Goal: Information Seeking & Learning: Understand process/instructions

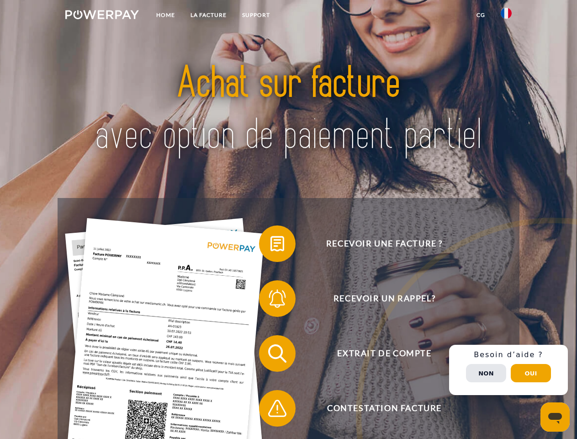
click at [102, 16] on img at bounding box center [102, 14] width 74 height 9
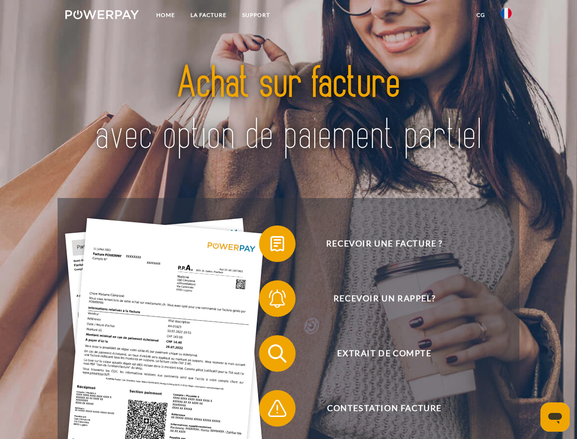
click at [506, 16] on img at bounding box center [506, 13] width 11 height 11
click at [481, 15] on link "CG" at bounding box center [481, 15] width 24 height 16
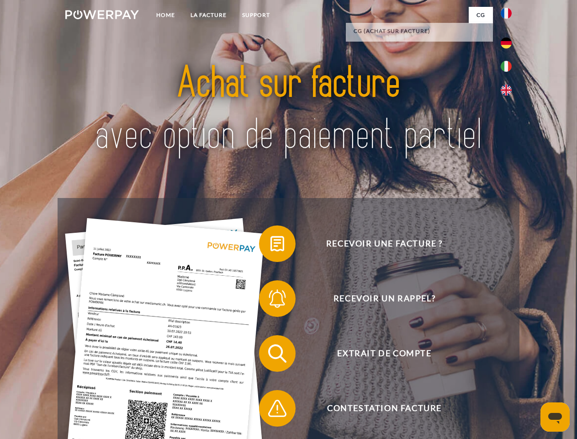
click at [271, 245] on span at bounding box center [264, 244] width 46 height 46
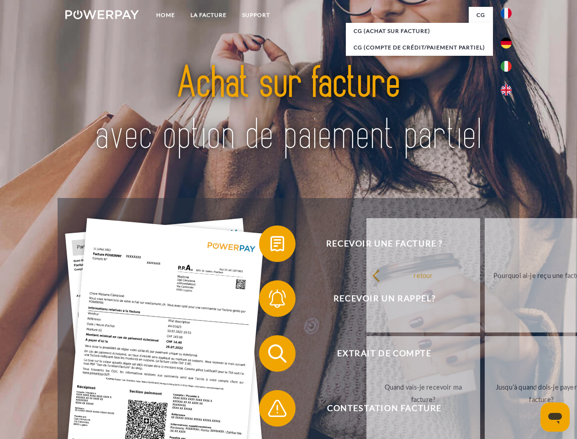
click at [271, 300] on span at bounding box center [264, 299] width 46 height 46
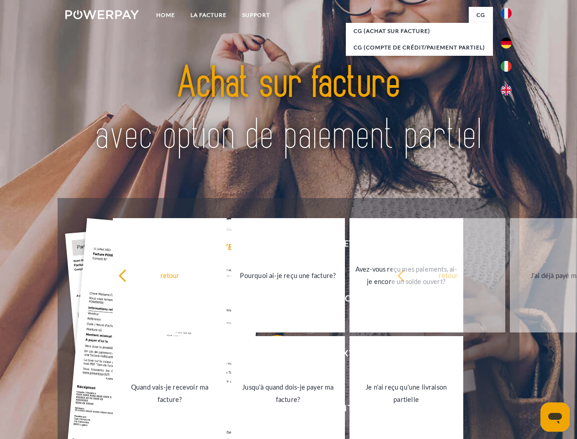
click at [271, 355] on link "Jusqu'à quand dois-je payer ma facture?" at bounding box center [288, 393] width 114 height 114
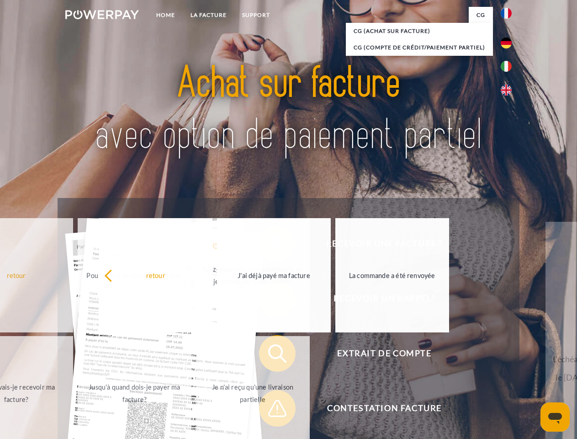
click at [271, 410] on span at bounding box center [264, 408] width 46 height 46
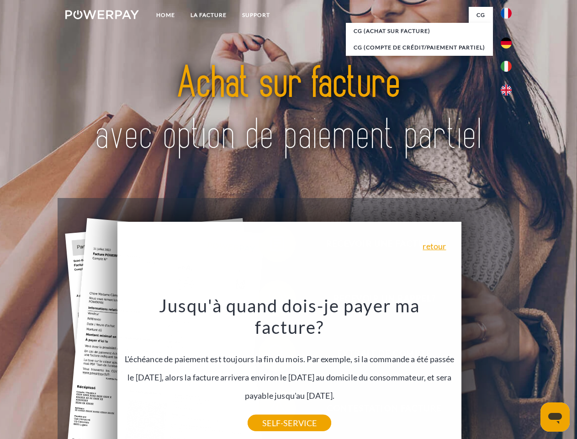
click at [509, 370] on div "Recevoir une facture ? Recevoir un rappel? Extrait de compte retour" at bounding box center [289, 381] width 462 height 366
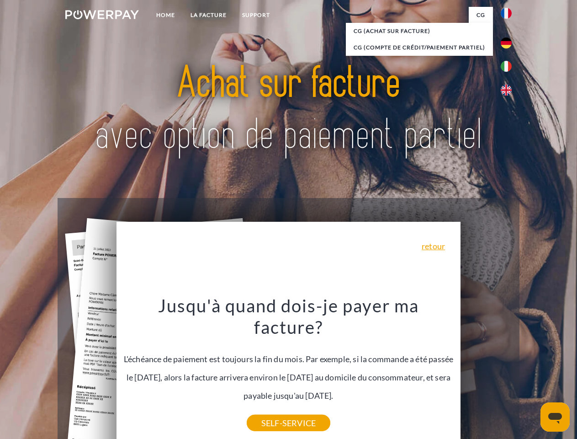
click at [486, 372] on span "Extrait de compte" at bounding box center [384, 353] width 224 height 37
click at [531, 373] on header "Home LA FACTURE Support" at bounding box center [288, 315] width 577 height 631
